Goal: Transaction & Acquisition: Purchase product/service

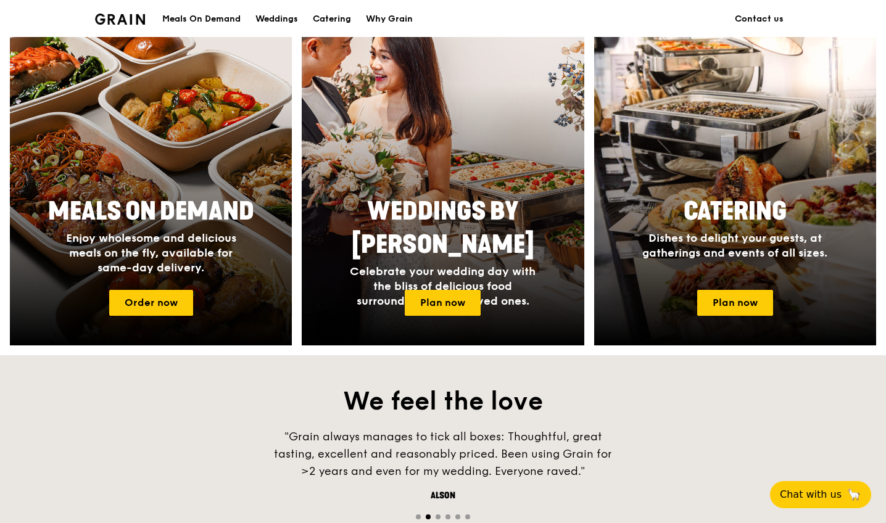
scroll to position [540, 0]
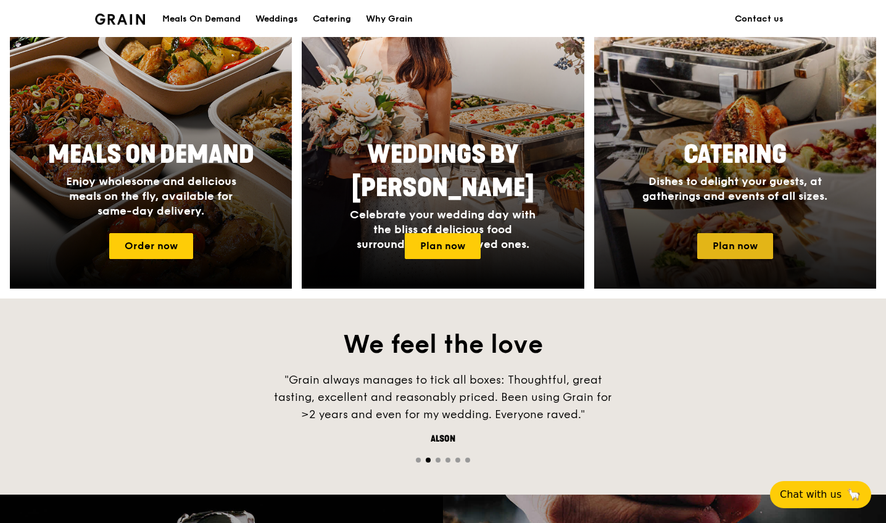
click at [719, 249] on link "Plan now" at bounding box center [735, 246] width 76 height 26
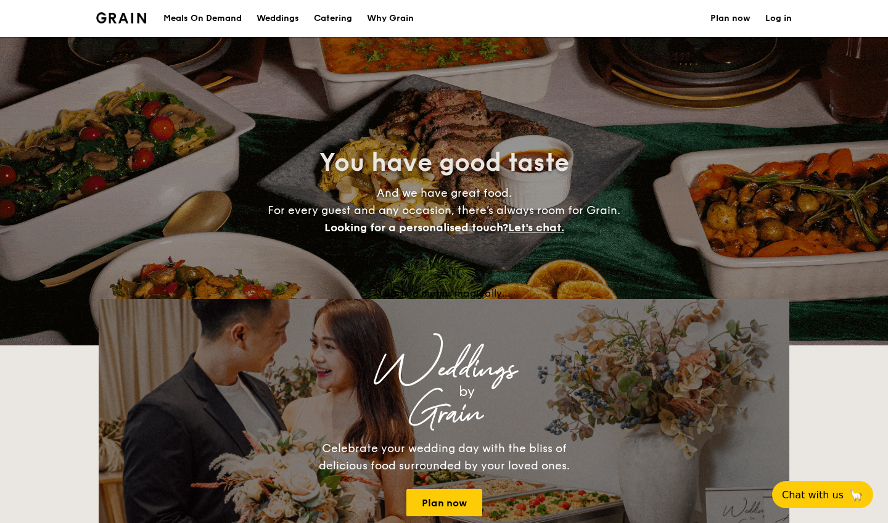
select select
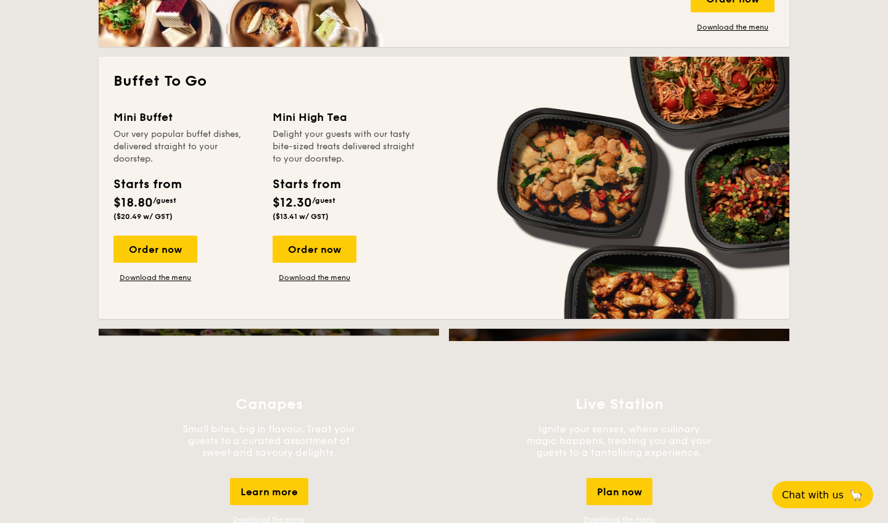
scroll to position [817, 0]
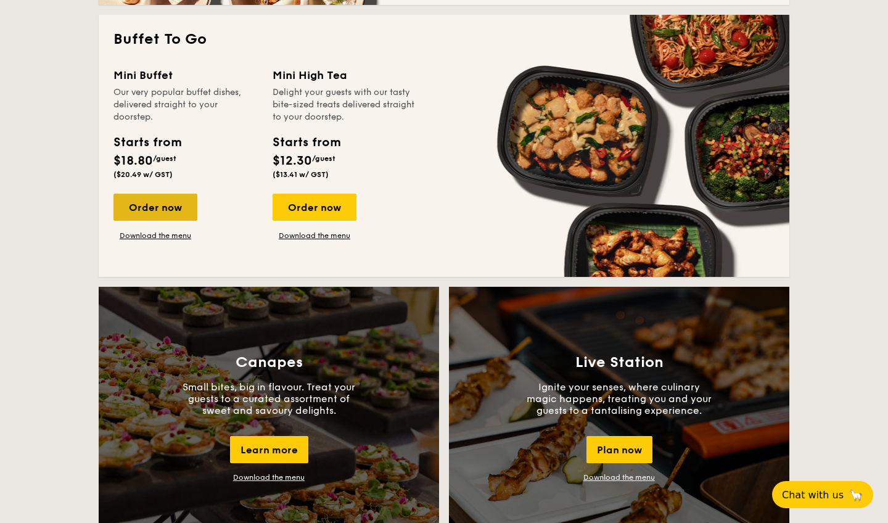
click at [155, 212] on div "Order now" at bounding box center [156, 207] width 84 height 27
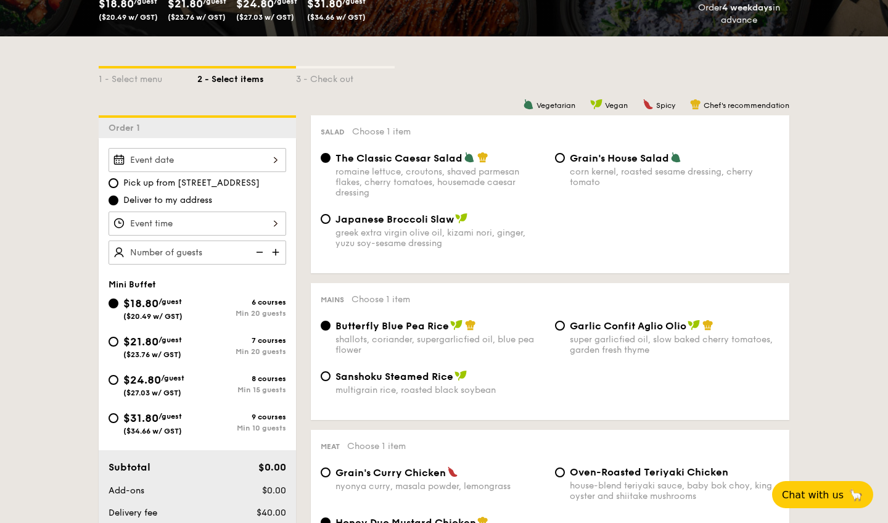
scroll to position [284, 0]
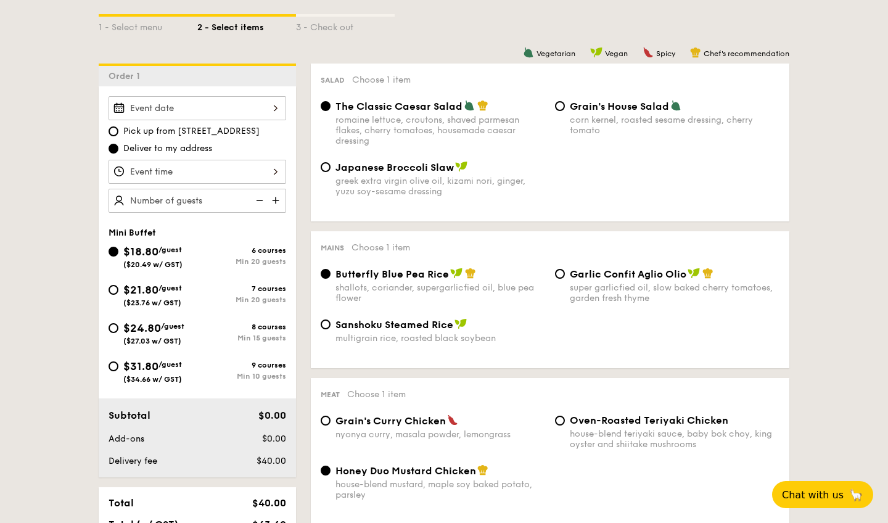
click at [276, 109] on div at bounding box center [198, 108] width 178 height 24
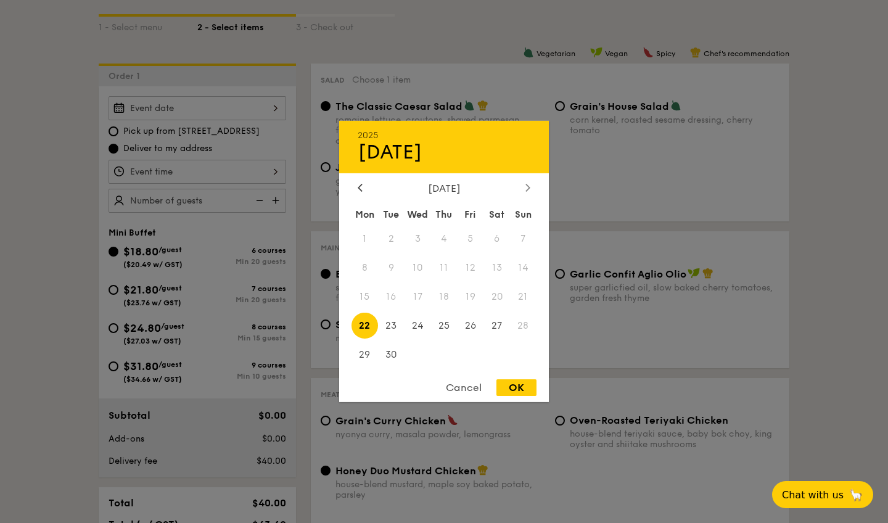
click at [530, 193] on div at bounding box center [528, 189] width 11 height 12
click at [523, 268] on span "12" at bounding box center [523, 268] width 27 height 27
click at [355, 188] on div at bounding box center [360, 189] width 11 height 12
click at [500, 332] on span "27" at bounding box center [497, 325] width 27 height 27
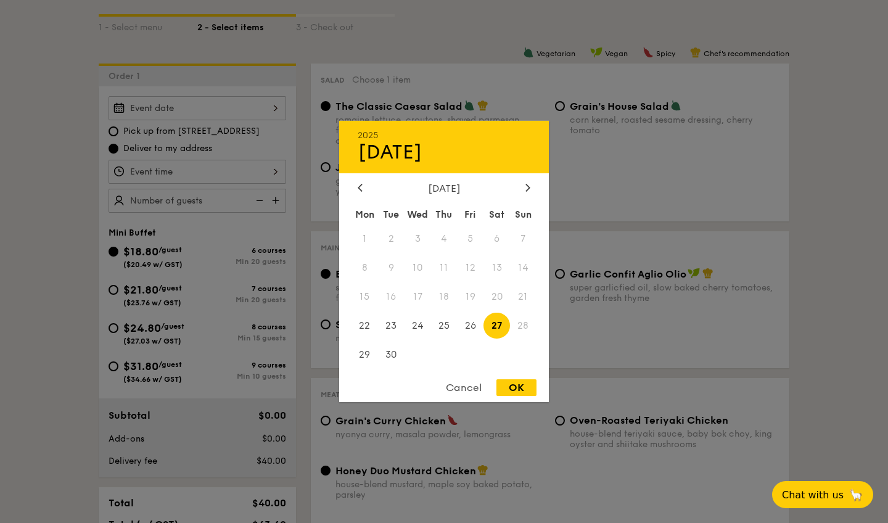
click at [526, 331] on span "28" at bounding box center [523, 325] width 27 height 27
click at [528, 189] on icon at bounding box center [528, 187] width 4 height 7
click at [522, 271] on span "12" at bounding box center [523, 268] width 27 height 27
click at [522, 386] on div "OK" at bounding box center [517, 387] width 40 height 17
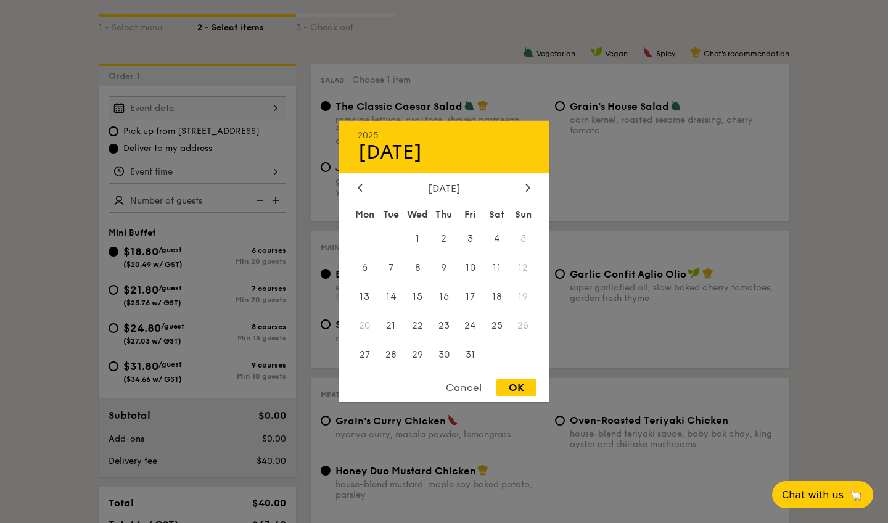
type input "[DATE]"
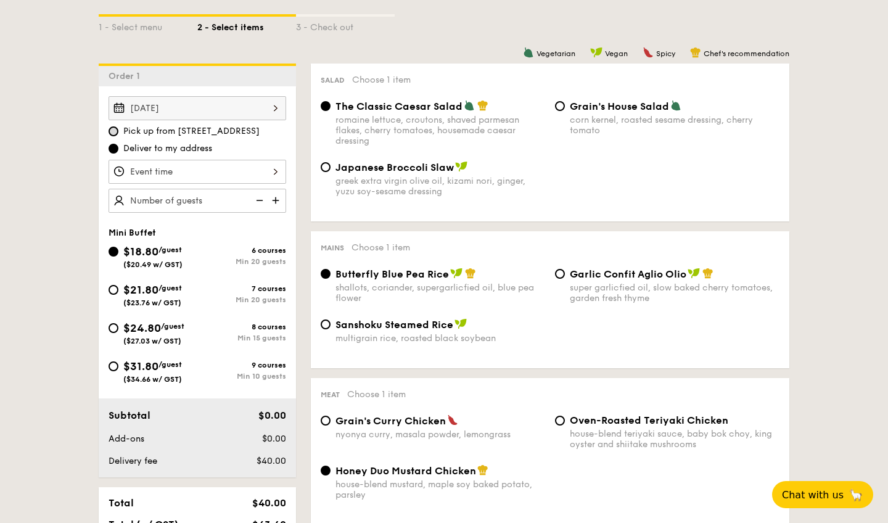
click at [114, 131] on input "Pick up from [STREET_ADDRESS]" at bounding box center [114, 131] width 10 height 10
radio input "true"
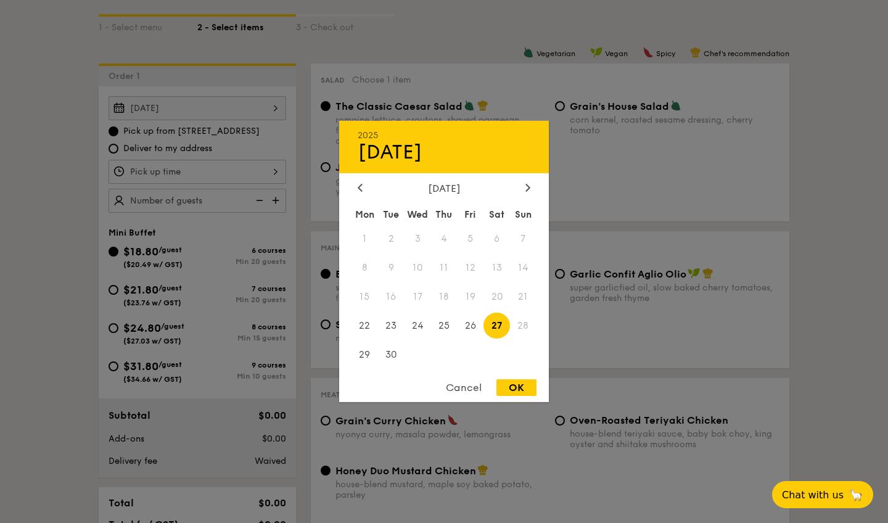
click at [247, 109] on div "[DATE] 2025 Sep [DATE] Tue Wed Thu Fri Sat Sun 1 2 3 4 5 6 7 8 9 10 11 12 13 14…" at bounding box center [198, 108] width 178 height 24
click at [527, 188] on icon at bounding box center [528, 187] width 5 height 8
click at [523, 242] on span "5" at bounding box center [523, 239] width 27 height 27
click at [523, 271] on span "12" at bounding box center [523, 268] width 27 height 27
click at [523, 309] on span "19" at bounding box center [523, 297] width 27 height 27
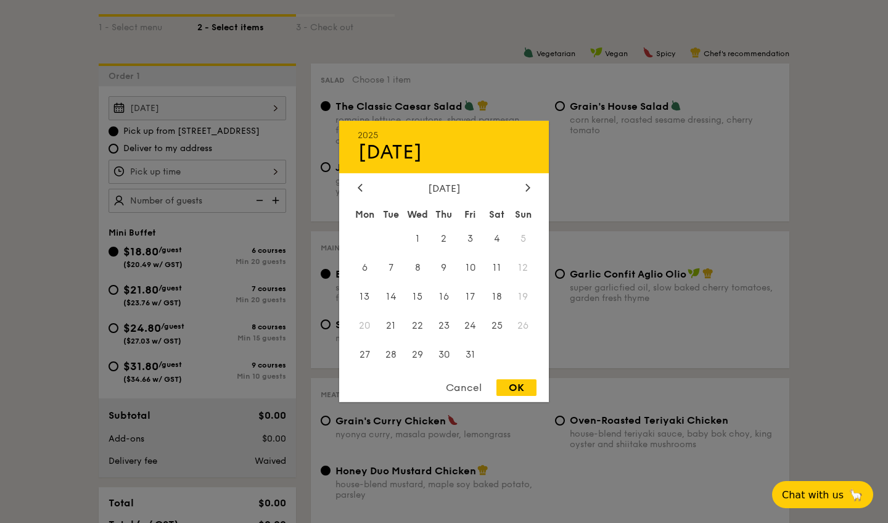
click at [587, 305] on div at bounding box center [444, 261] width 888 height 523
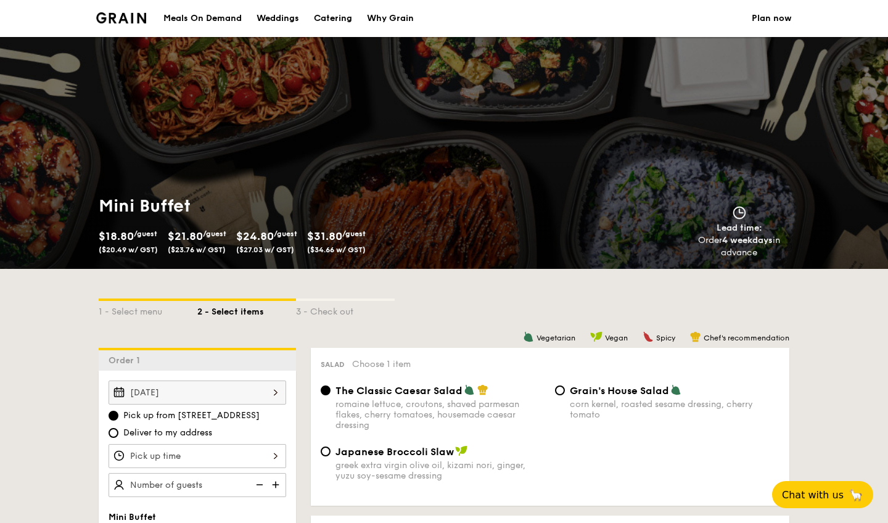
scroll to position [0, 0]
click at [744, 254] on div "Order 4 weekdays in advance" at bounding box center [739, 246] width 110 height 25
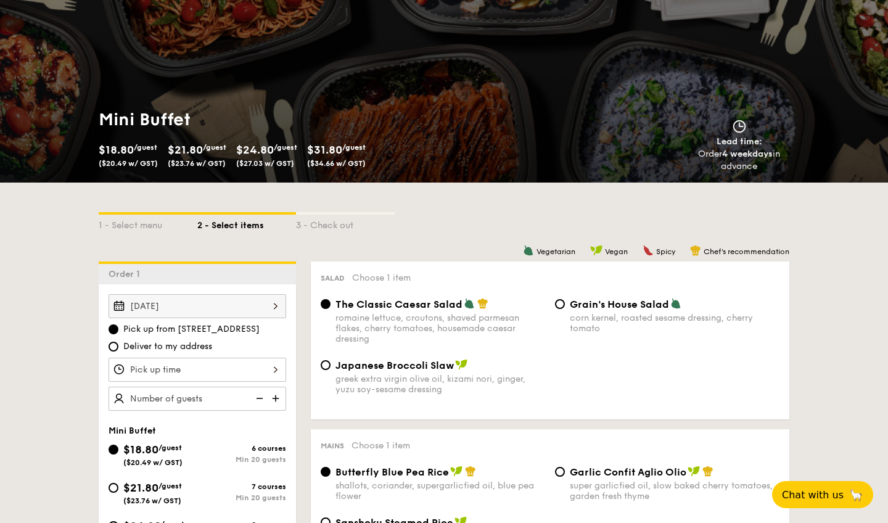
scroll to position [102, 0]
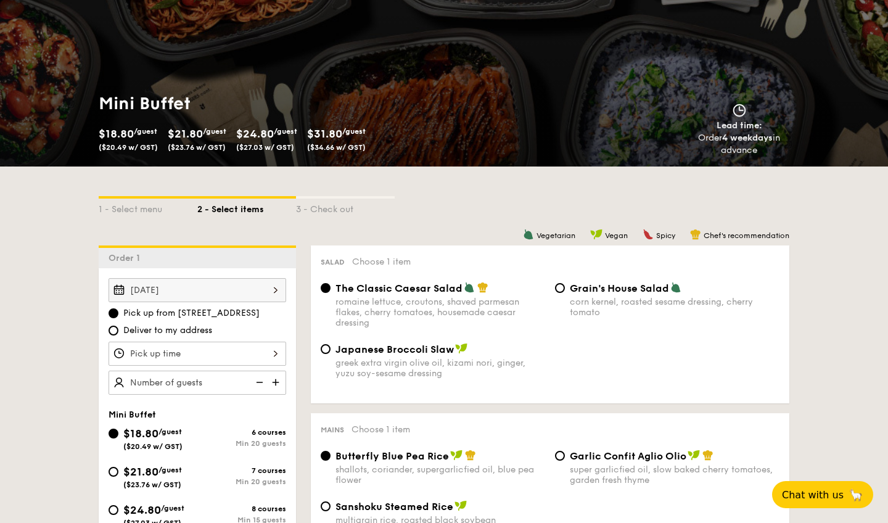
click at [265, 297] on div "[DATE]" at bounding box center [198, 290] width 178 height 24
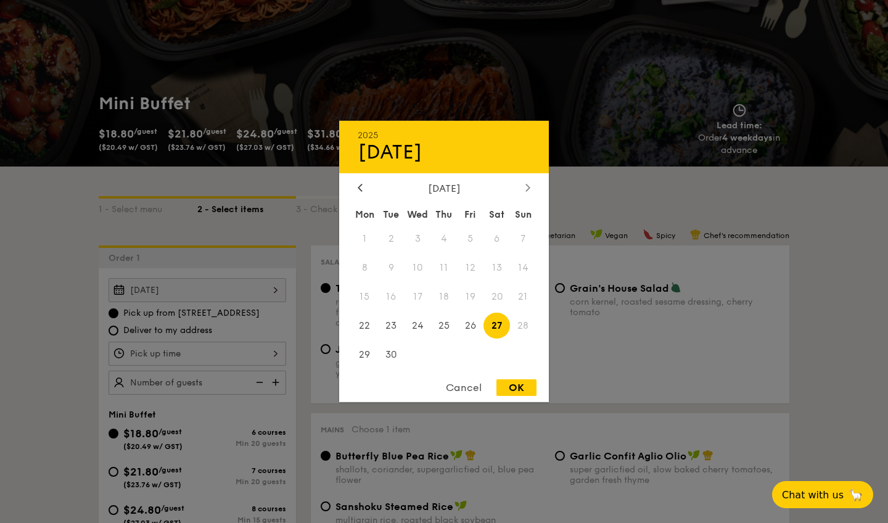
click at [525, 188] on div at bounding box center [528, 189] width 11 height 12
click at [500, 273] on span "11" at bounding box center [497, 268] width 27 height 27
click at [523, 270] on span "12" at bounding box center [523, 268] width 27 height 27
click at [249, 251] on div at bounding box center [444, 261] width 888 height 523
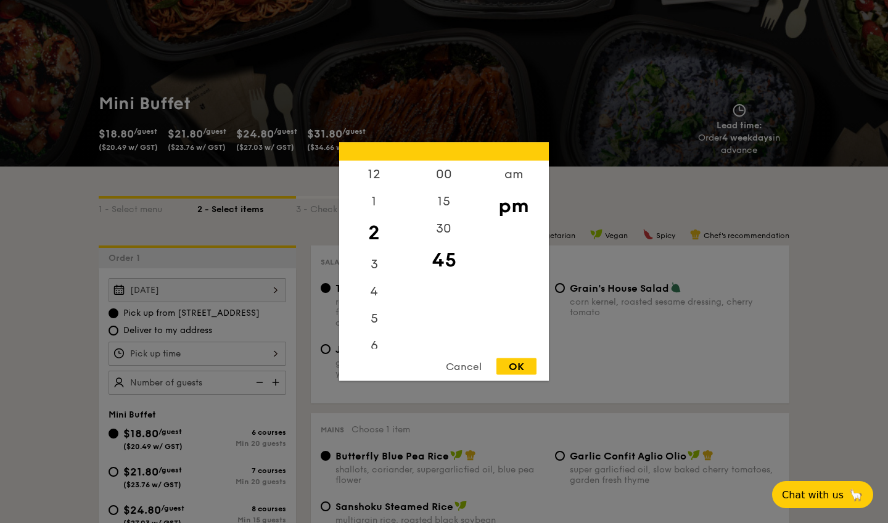
click at [275, 354] on div "12 1 2 3 4 5 6 7 8 9 10 11 00 15 30 45 am pm Cancel OK" at bounding box center [198, 354] width 178 height 24
click at [372, 321] on div "5" at bounding box center [374, 323] width 70 height 36
click at [444, 175] on div "00" at bounding box center [444, 179] width 70 height 36
click at [509, 365] on div "OK" at bounding box center [517, 366] width 40 height 17
type input "5:00PM"
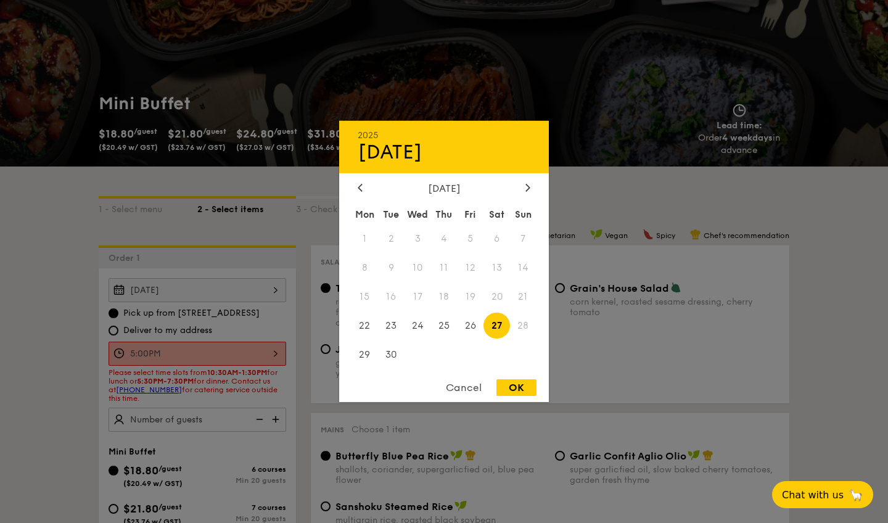
click at [279, 289] on div "[DATE] 2025 Sep [DATE] Tue Wed Thu Fri Sat Sun 1 2 3 4 5 6 7 8 9 10 11 12 13 14…" at bounding box center [198, 290] width 178 height 24
click at [531, 184] on div at bounding box center [528, 189] width 11 height 12
click at [525, 272] on span "12" at bounding box center [523, 268] width 27 height 27
click at [525, 269] on span "12" at bounding box center [523, 268] width 27 height 27
click at [606, 205] on div at bounding box center [444, 261] width 888 height 523
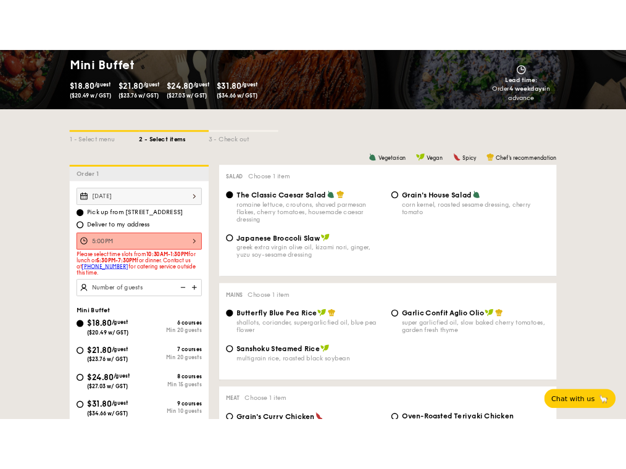
scroll to position [209, 0]
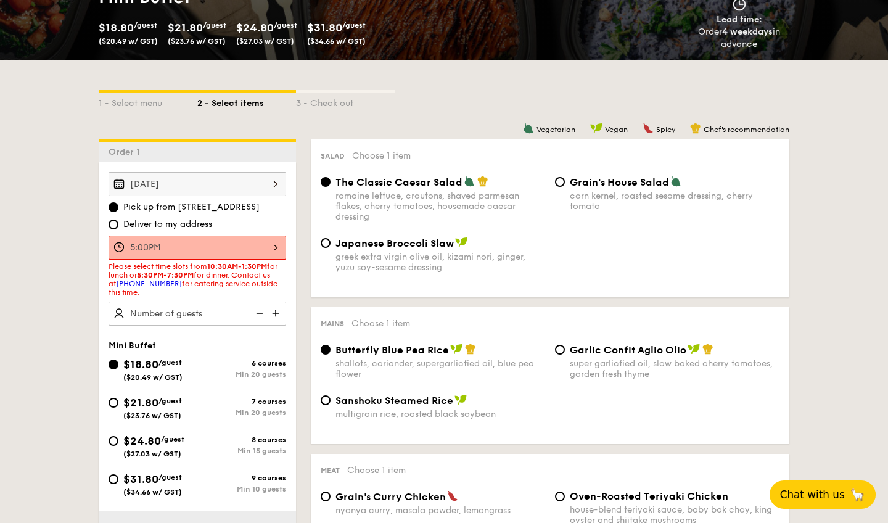
click at [805, 499] on span "Chat with us" at bounding box center [812, 495] width 65 height 12
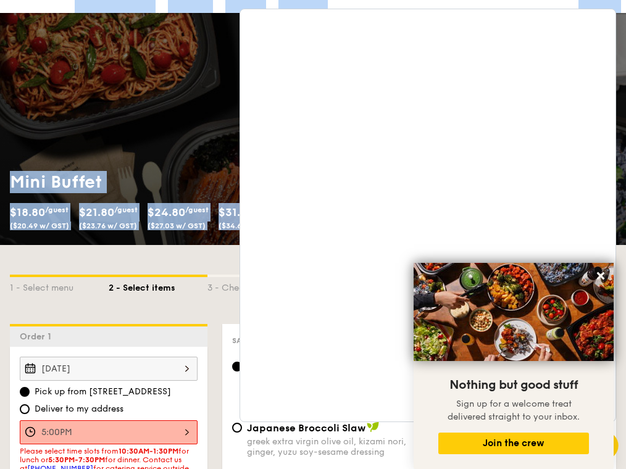
scroll to position [0, 0]
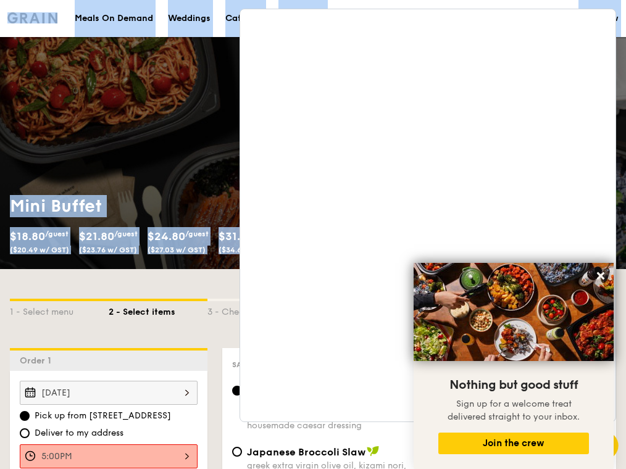
drag, startPoint x: 501, startPoint y: 7, endPoint x: 245, endPoint y: -60, distance: 264.7
click at [597, 278] on icon at bounding box center [600, 275] width 11 height 11
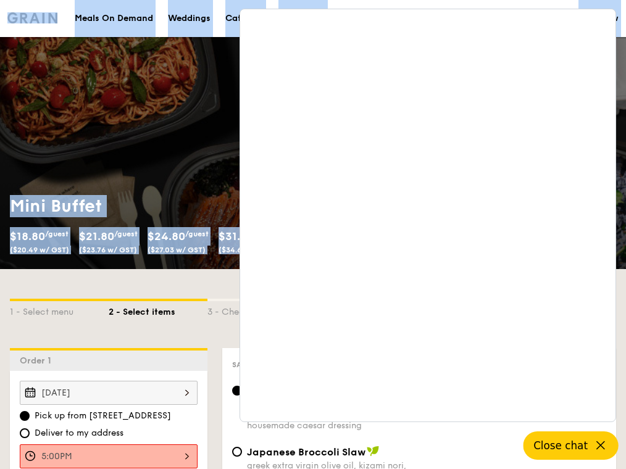
click at [567, 443] on span "Close chat" at bounding box center [560, 445] width 54 height 12
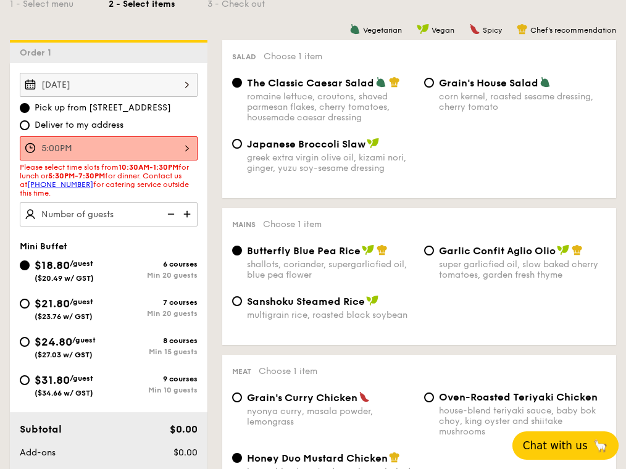
scroll to position [334, 0]
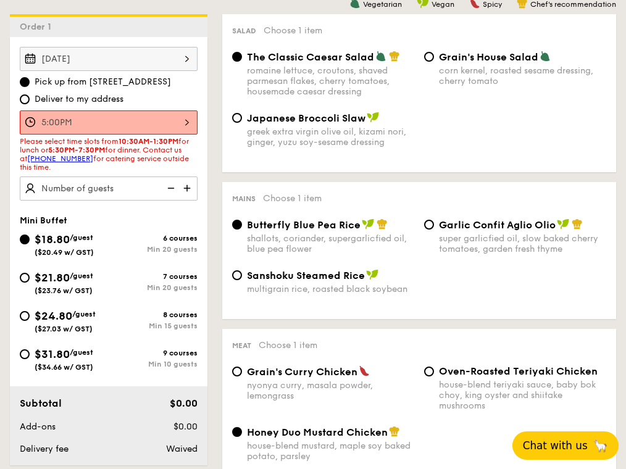
click at [184, 56] on div "[DATE]" at bounding box center [109, 59] width 178 height 24
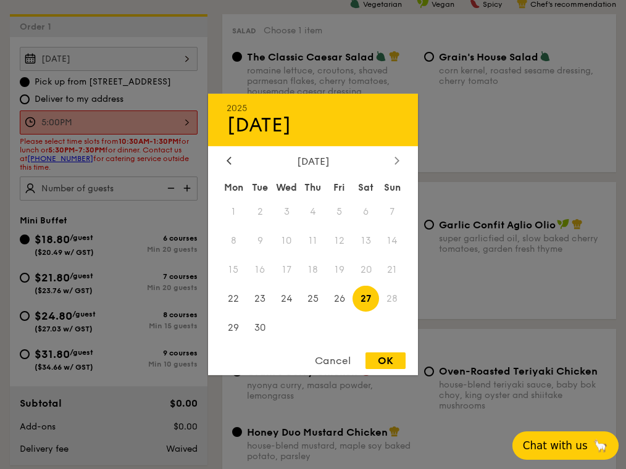
click at [395, 161] on icon at bounding box center [396, 160] width 5 height 8
click at [368, 239] on span "11" at bounding box center [365, 241] width 27 height 27
click at [376, 358] on div "OK" at bounding box center [385, 360] width 40 height 17
type input "[DATE]"
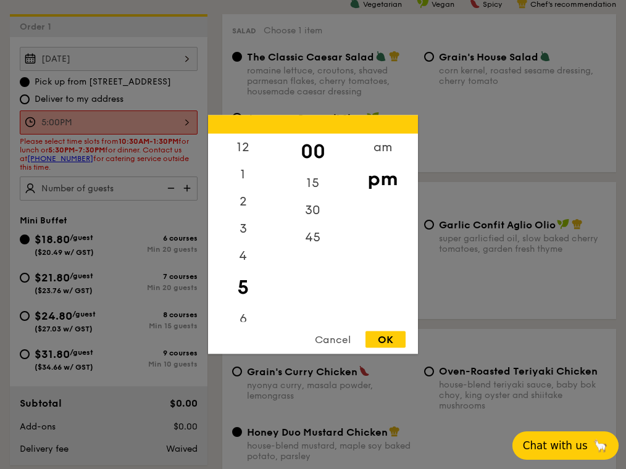
click at [190, 121] on div "5:00PM 12 1 2 3 4 5 6 7 8 9 10 11 00 15 30 45 am pm Cancel OK" at bounding box center [109, 122] width 178 height 24
click at [309, 215] on div "30" at bounding box center [313, 215] width 70 height 36
click at [383, 338] on div "OK" at bounding box center [385, 339] width 40 height 17
type input "5:30PM"
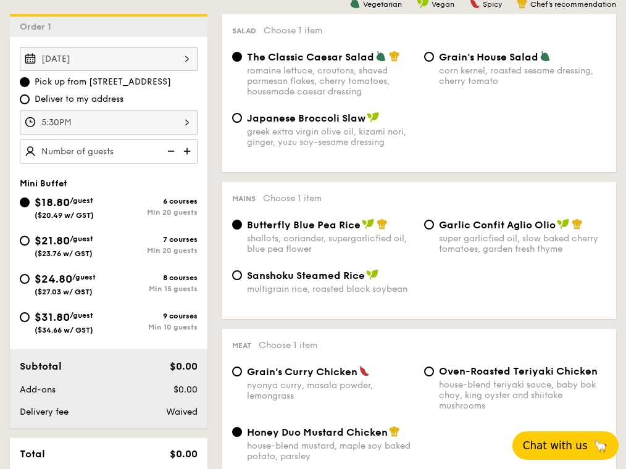
click at [189, 154] on img at bounding box center [188, 150] width 19 height 23
type input "20 guests"
click at [172, 152] on img at bounding box center [169, 150] width 19 height 23
click at [27, 276] on input "$24.80 /guest ($27.03 w/ GST) 8 courses Min 15 guests" at bounding box center [25, 279] width 10 height 10
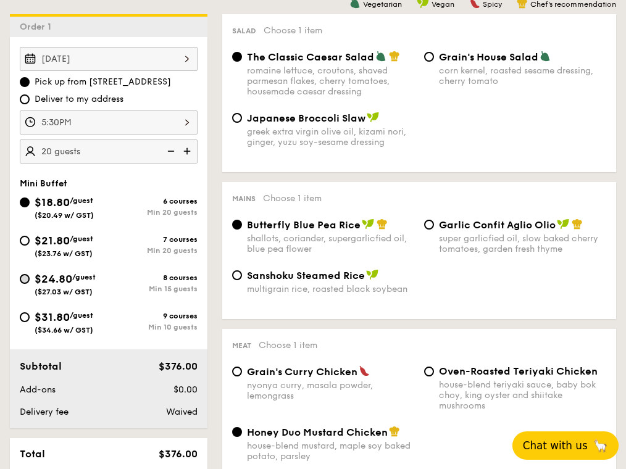
radio input "true"
radio input "false"
radio input "true"
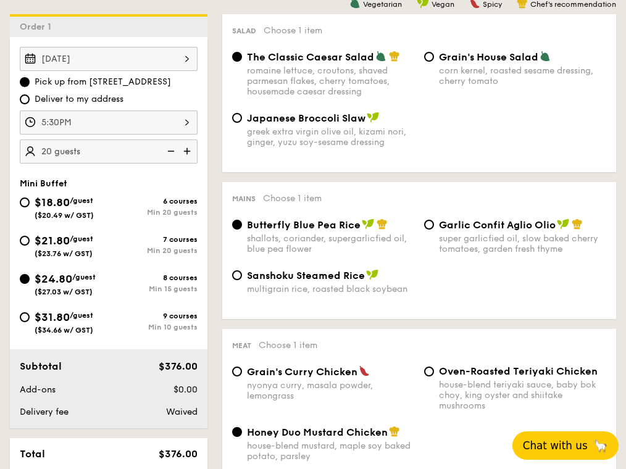
radio input "true"
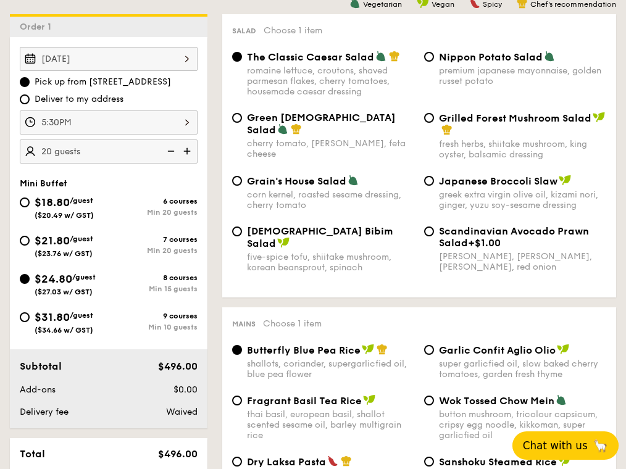
click at [172, 154] on img at bounding box center [169, 150] width 19 height 23
type input "15 guests"
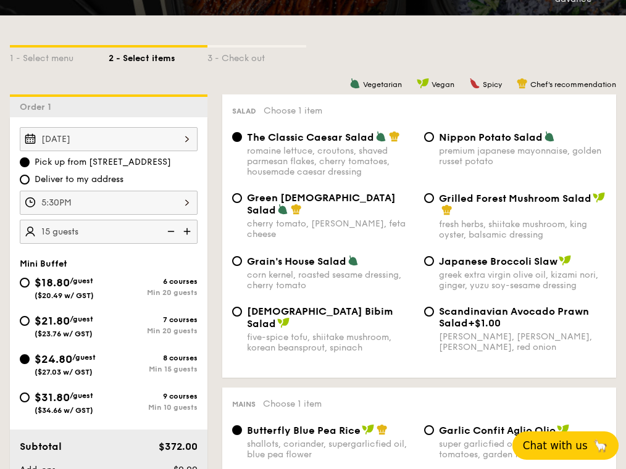
scroll to position [239, 0]
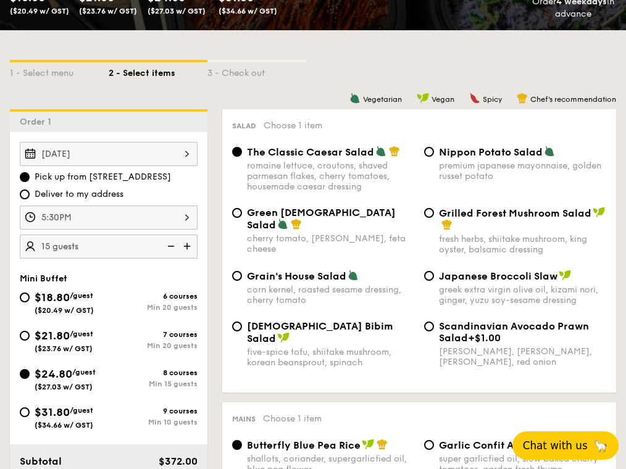
click at [75, 191] on span "Deliver to my address" at bounding box center [79, 194] width 89 height 12
click at [30, 191] on input "Deliver to my address" at bounding box center [25, 194] width 10 height 10
radio input "true"
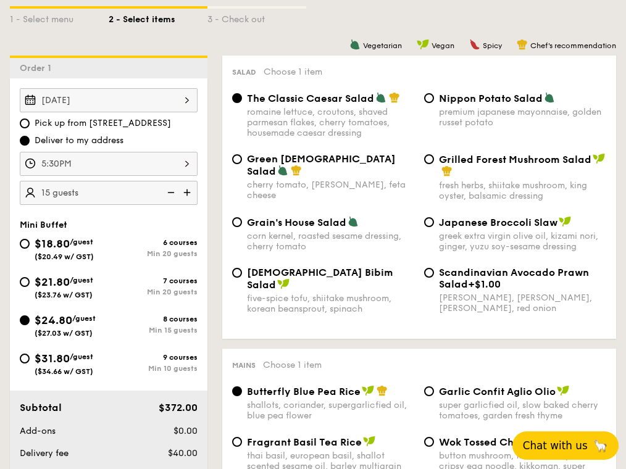
scroll to position [294, 0]
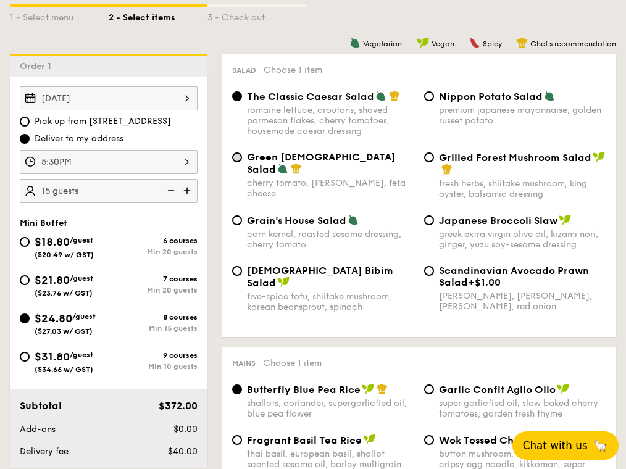
click at [236, 155] on input "Green Goddess Salad cherry tomato, [PERSON_NAME], feta cheese" at bounding box center [237, 157] width 10 height 10
radio input "true"
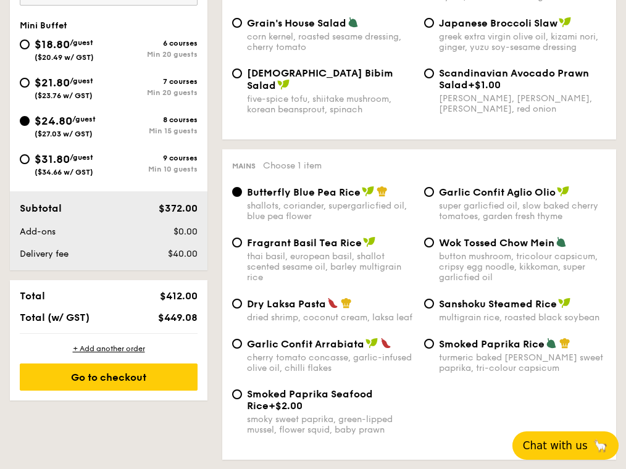
scroll to position [493, 0]
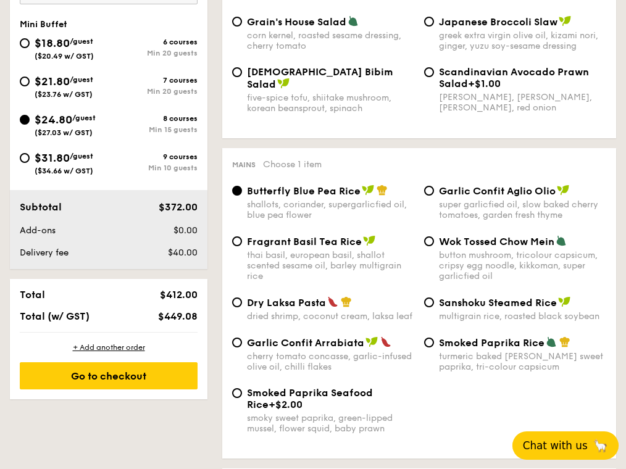
click at [307, 248] on div "Fragrant Basil Tea Rice thai basil, european basil, shallot scented sesame oil,…" at bounding box center [330, 258] width 167 height 46
click at [242, 246] on input "Fragrant Basil Tea Rice thai basil, european basil, shallot scented sesame oil,…" at bounding box center [237, 241] width 10 height 10
radio input "true"
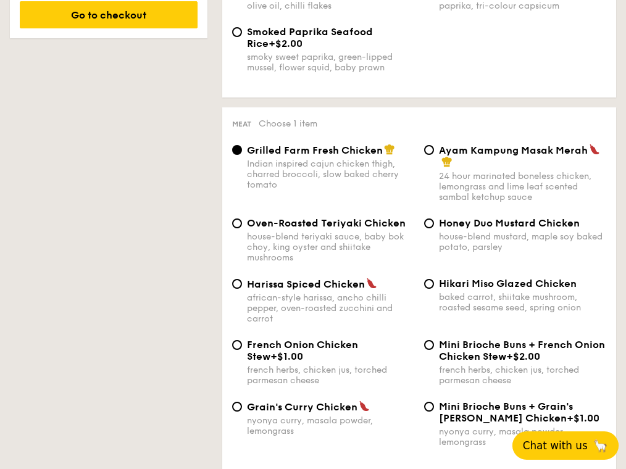
scroll to position [854, 0]
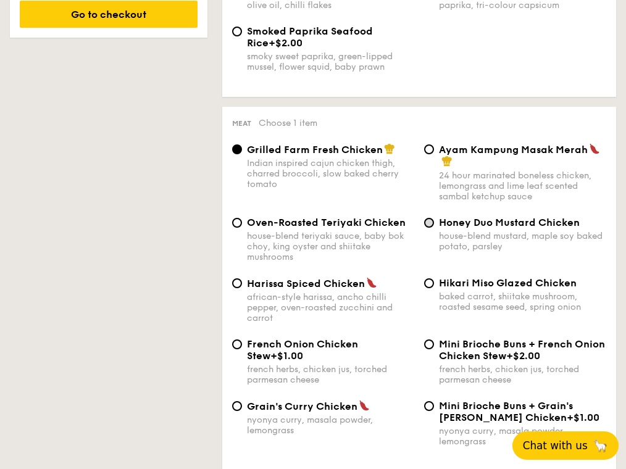
click at [431, 223] on input "Honey Duo Mustard Chicken house-blend mustard, maple soy baked potato, parsley" at bounding box center [429, 223] width 10 height 10
radio input "true"
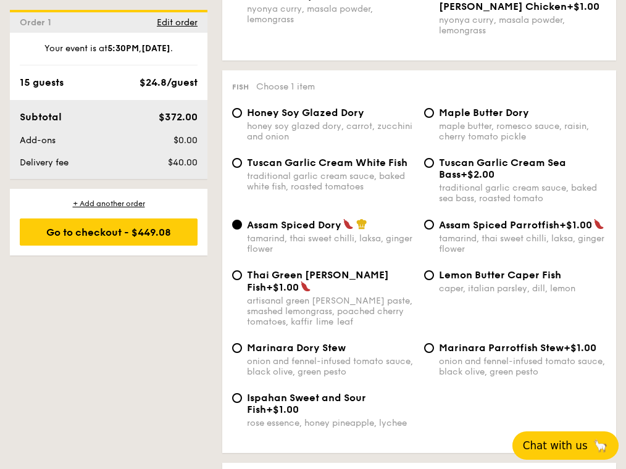
scroll to position [1275, 0]
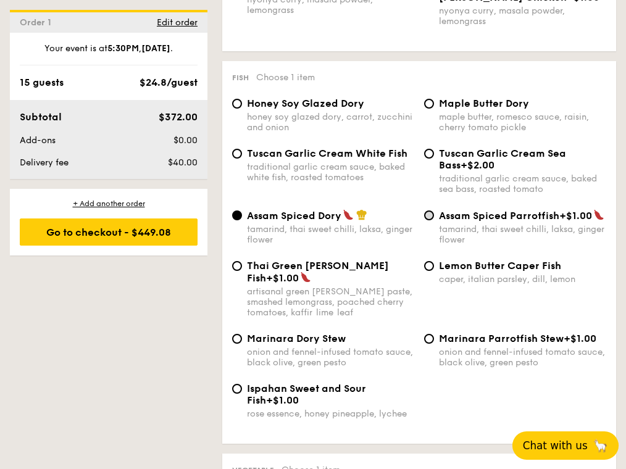
click at [427, 217] on input "Assam Spiced Parrotfish +$1.00 tamarind, thai sweet chilli, laksa, ginger flower" at bounding box center [429, 215] width 10 height 10
radio input "true"
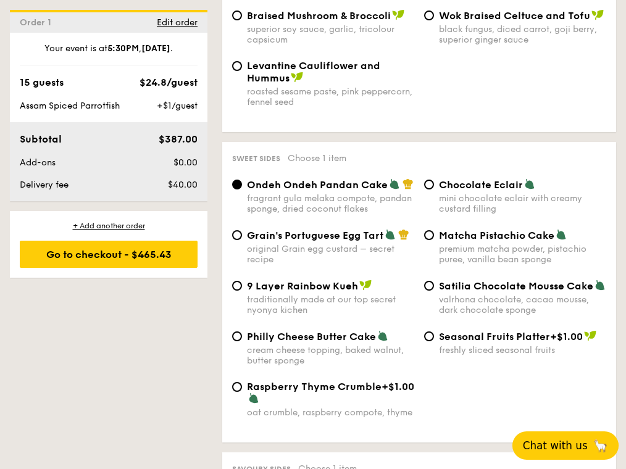
scroll to position [1890, 0]
click at [240, 235] on input "Grain's Portuguese Egg Tart original Grain egg custard – secret recipe" at bounding box center [237, 235] width 10 height 10
radio input "true"
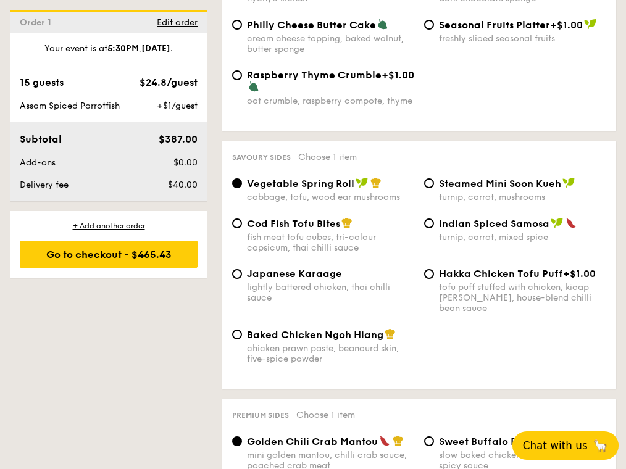
scroll to position [2204, 0]
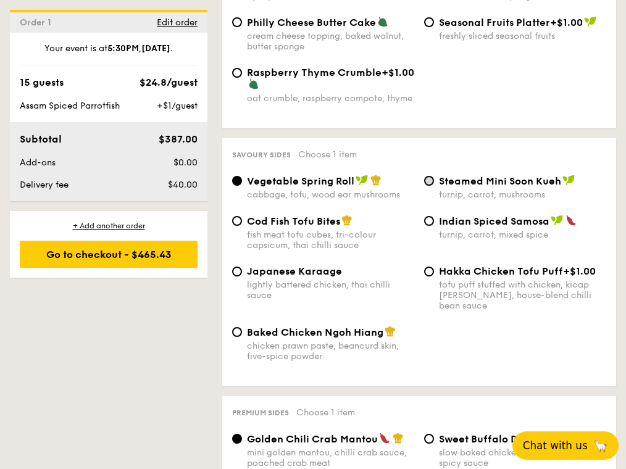
click at [430, 180] on input "Steamed Mini Soon Kueh turnip, carrot, mushrooms" at bounding box center [429, 181] width 10 height 10
radio input "true"
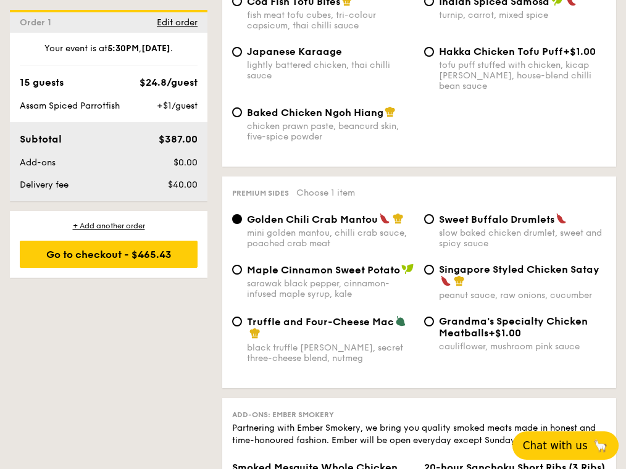
scroll to position [2427, 0]
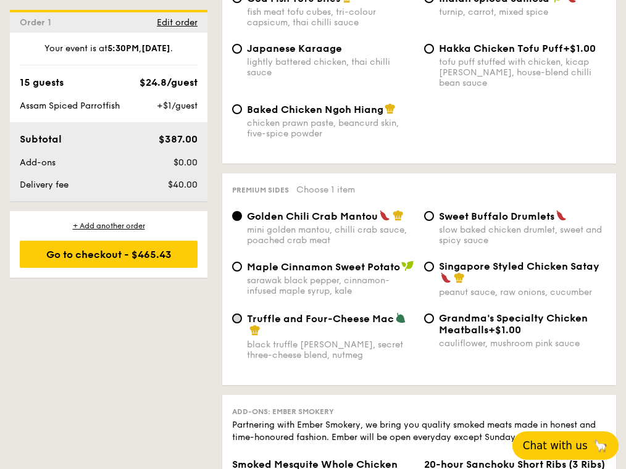
click at [238, 313] on input "Truffle and Four-Cheese Mac black truffle [PERSON_NAME], secret three-cheese bl…" at bounding box center [237, 318] width 10 height 10
radio input "true"
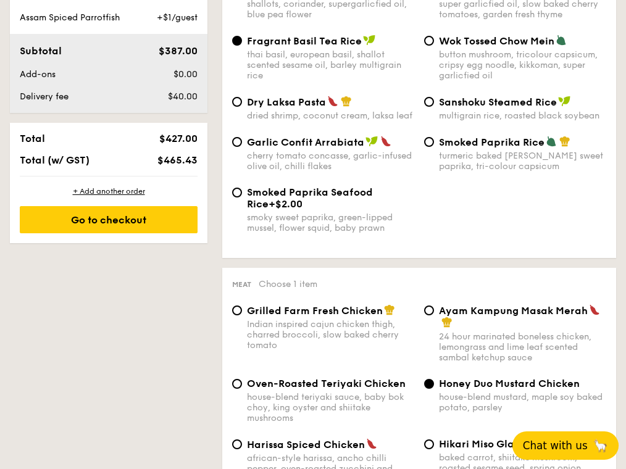
scroll to position [689, 0]
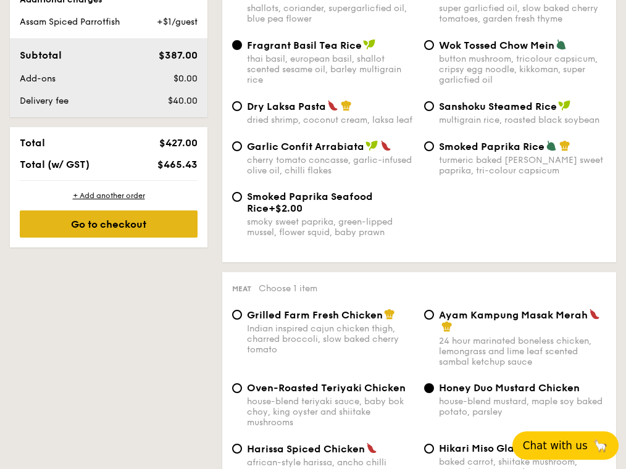
click at [104, 215] on div "Go to checkout" at bounding box center [109, 223] width 178 height 27
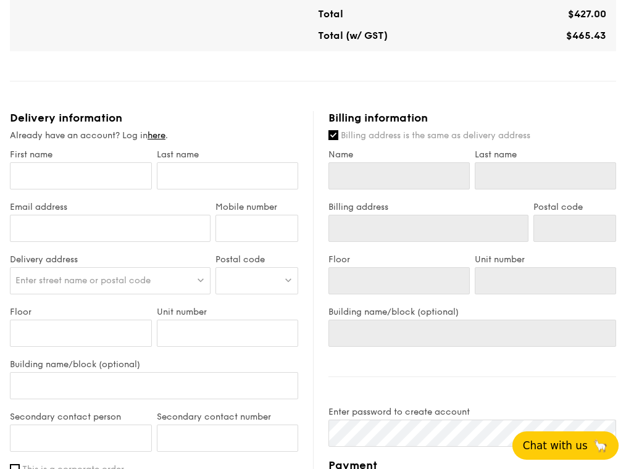
scroll to position [560, 0]
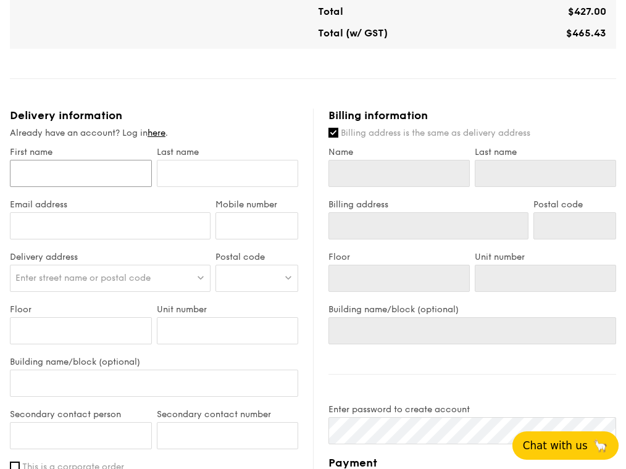
type input "D"
type input "Da"
type input "[PERSON_NAME]"
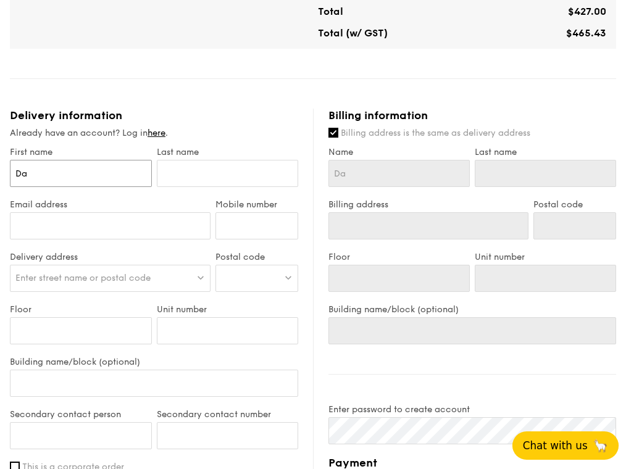
type input "[PERSON_NAME]"
type input "L"
type input "Le"
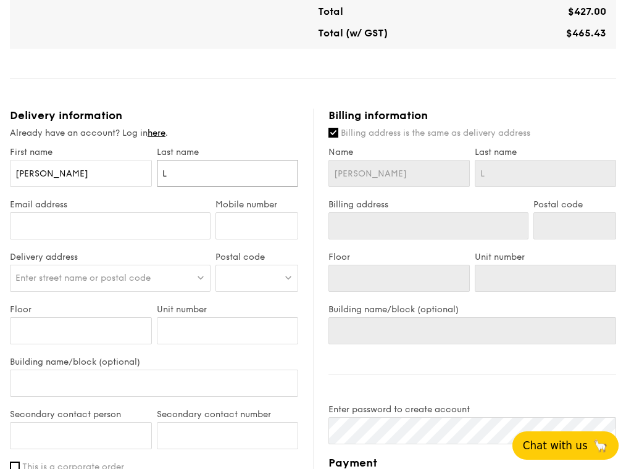
type input "Le"
type input "[PERSON_NAME]"
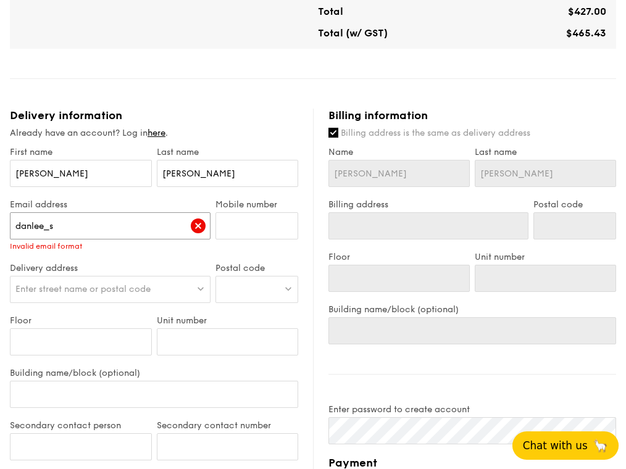
type input "danlee_sG"
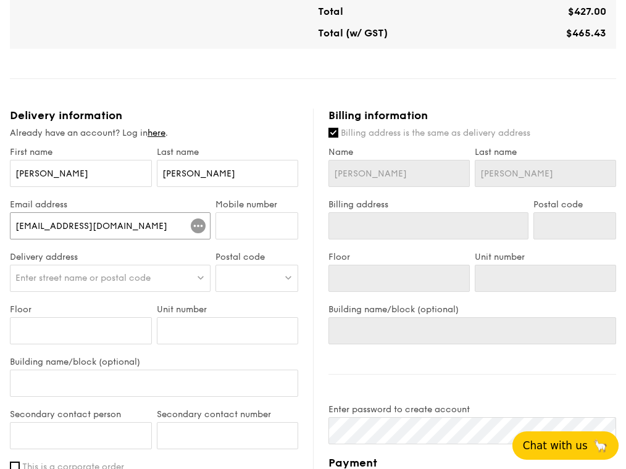
type input "[EMAIL_ADDRESS][DOMAIN_NAME]"
click at [263, 234] on input "Mobile number" at bounding box center [256, 225] width 83 height 27
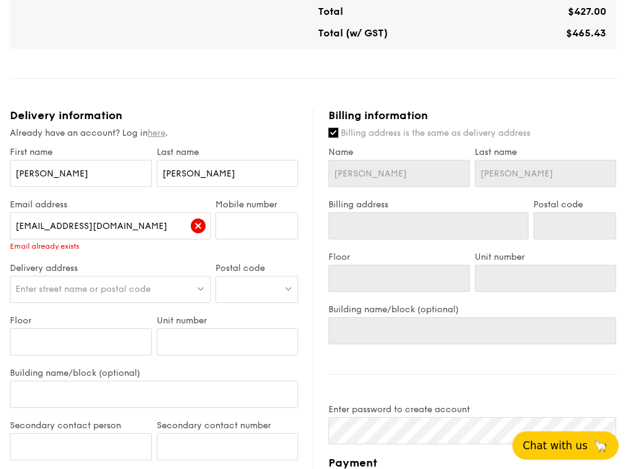
click at [162, 132] on link "here" at bounding box center [156, 133] width 18 height 10
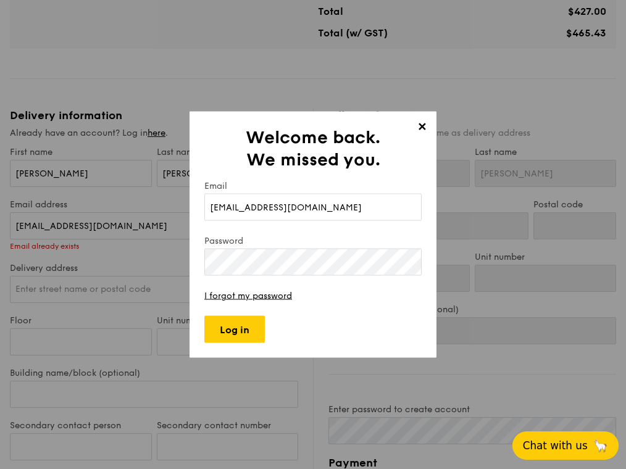
type input "[EMAIL_ADDRESS][DOMAIN_NAME]"
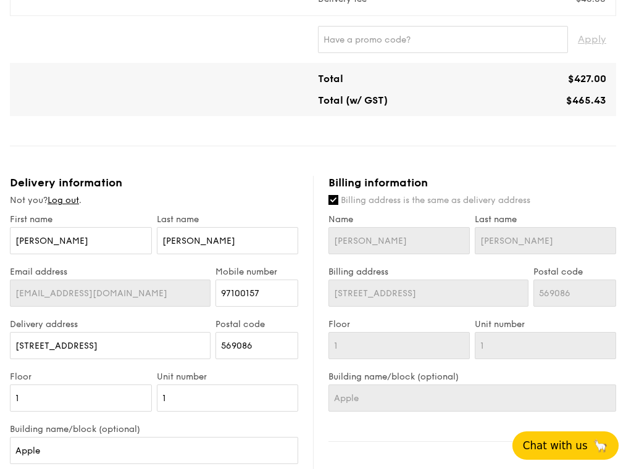
scroll to position [500, 0]
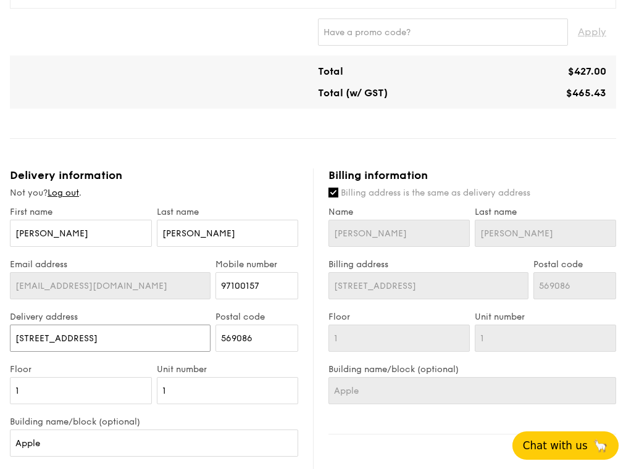
click at [178, 337] on input "[STREET_ADDRESS]" at bounding box center [110, 338] width 201 height 27
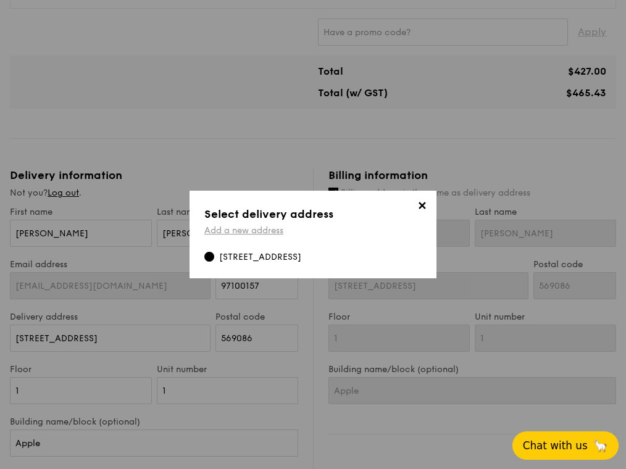
click at [261, 234] on link "Add a new address" at bounding box center [243, 230] width 79 height 10
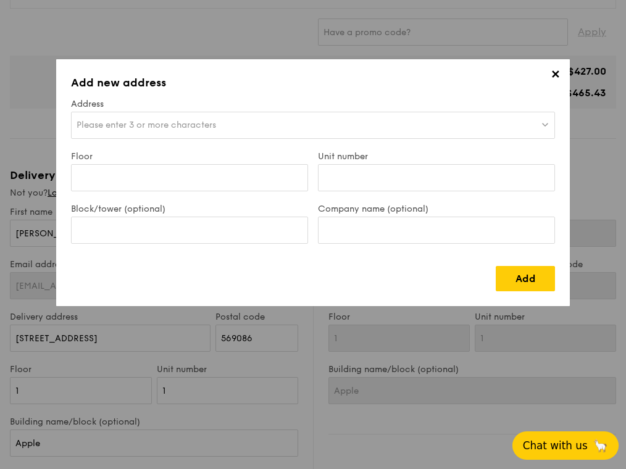
click at [196, 125] on span "Please enter 3 or more characters" at bounding box center [146, 125] width 139 height 10
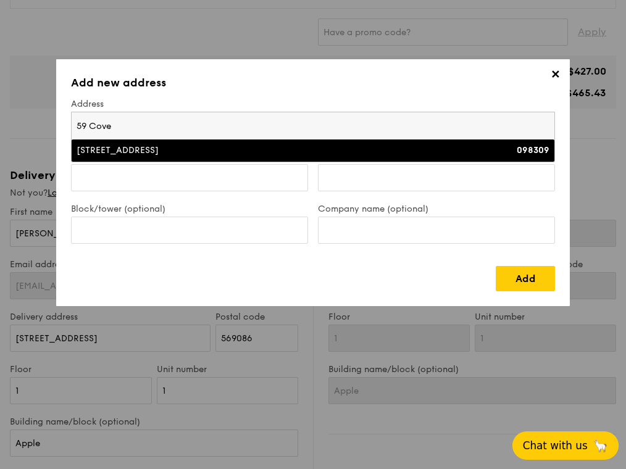
type input "59 Cove"
click at [266, 157] on li "[STREET_ADDRESS] 098309" at bounding box center [313, 150] width 482 height 22
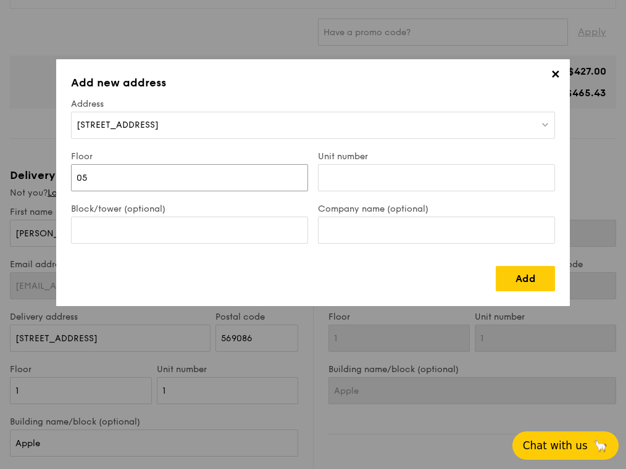
type input "05"
type input "14"
type input "B"
type input "L"
type input "Seascape Lobby H"
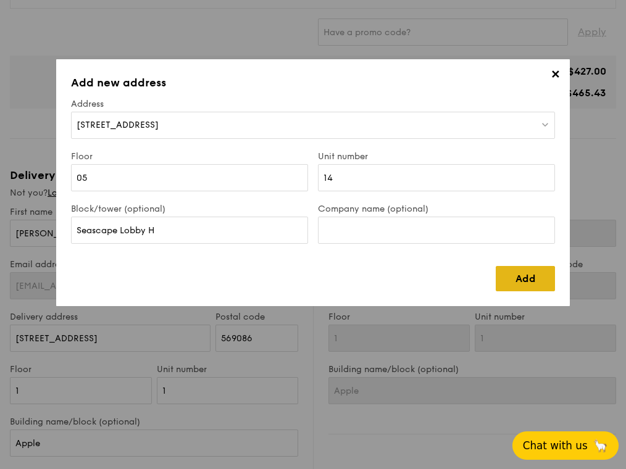
click at [505, 271] on link "Add" at bounding box center [524, 278] width 59 height 25
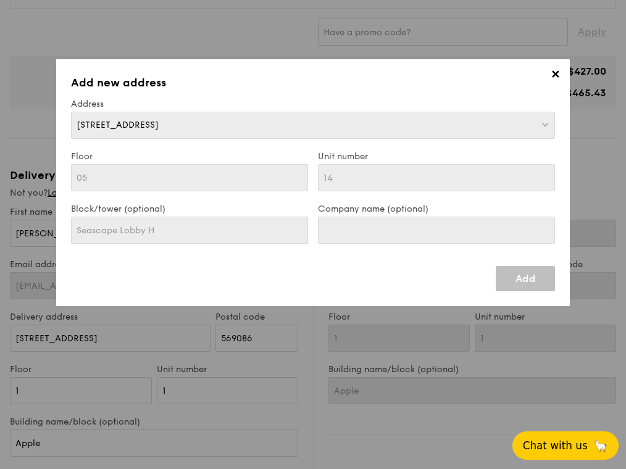
type input "[STREET_ADDRESS]"
type input "098309"
type input "05"
type input "14"
type input "Seascape Lobby H"
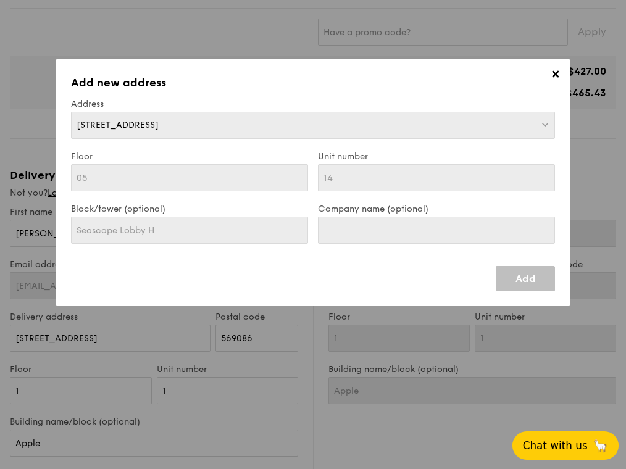
type input "[STREET_ADDRESS]"
type input "098309"
type input "05"
type input "14"
type input "Seascape Lobby H"
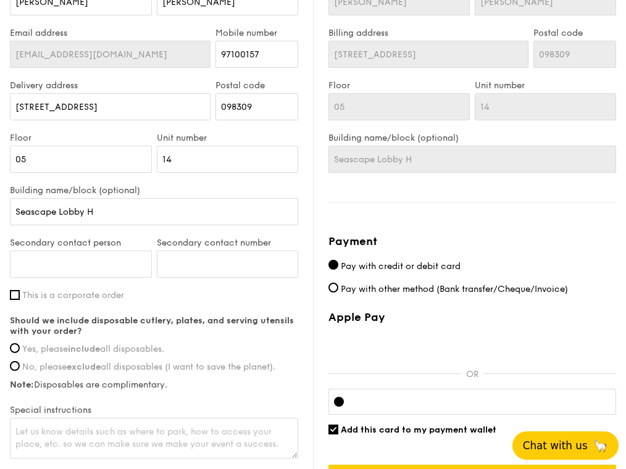
scroll to position [743, 0]
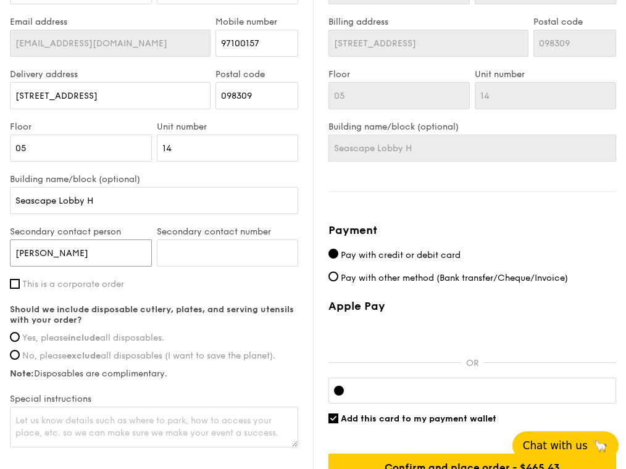
type input "[PERSON_NAME]"
click at [11, 342] on label "Yes, please include all disposables." at bounding box center [154, 338] width 288 height 10
click at [11, 342] on input "Yes, please include all disposables." at bounding box center [15, 337] width 10 height 10
radio input "true"
click at [219, 250] on input "Secondary contact number" at bounding box center [228, 252] width 142 height 27
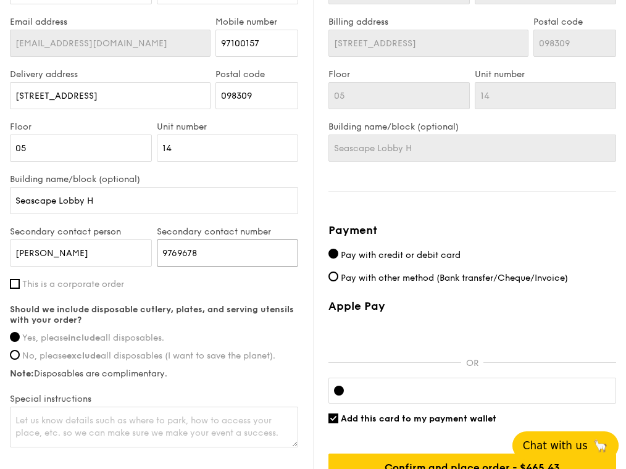
type input "97696786"
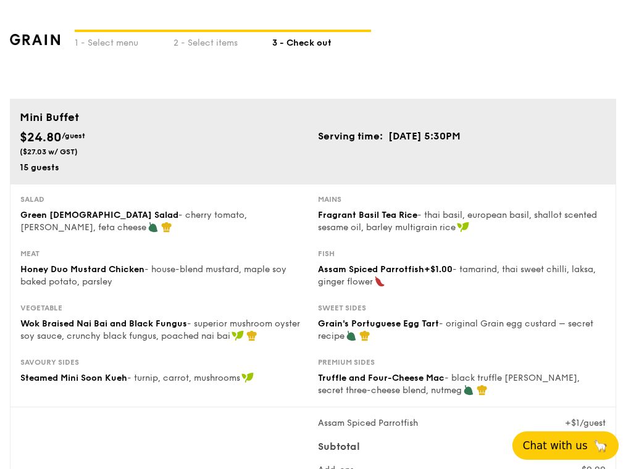
scroll to position [0, 0]
